Goal: Transaction & Acquisition: Download file/media

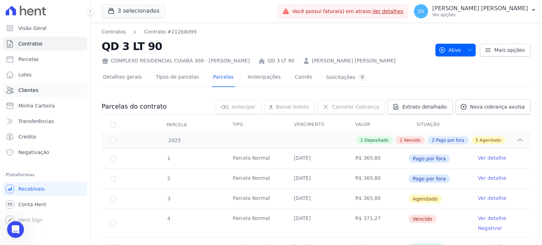
click at [39, 91] on link "Clientes" at bounding box center [45, 90] width 84 height 14
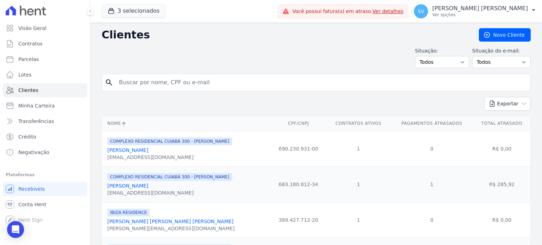
click at [152, 85] on input "search" at bounding box center [321, 82] width 413 height 14
type input "[PERSON_NAME]*"
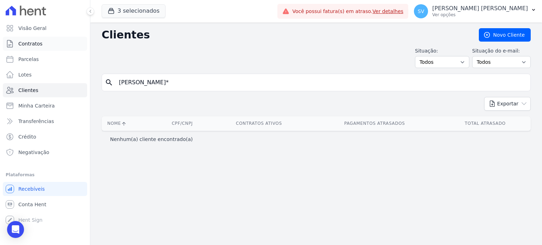
click at [45, 46] on link "Contratos" at bounding box center [45, 44] width 84 height 14
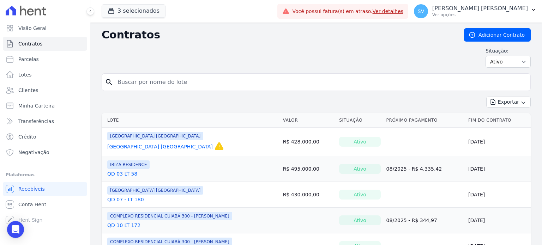
click at [175, 80] on input "search" at bounding box center [320, 82] width 414 height 14
type input "[PERSON_NAME]"
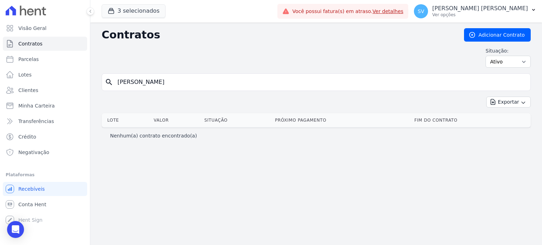
click at [166, 81] on input "[PERSON_NAME]" at bounding box center [320, 82] width 414 height 14
type input "[PERSON_NAME] dos [PERSON_NAME]"
click at [197, 81] on input "[PERSON_NAME] dos [PERSON_NAME]" at bounding box center [320, 82] width 414 height 14
type input "[PERSON_NAME] dos [PERSON_NAME]"
click at [154, 83] on input "[PERSON_NAME] dos [PERSON_NAME]" at bounding box center [320, 82] width 414 height 14
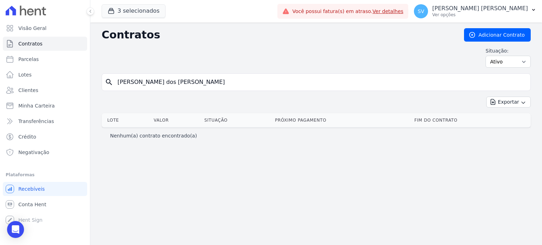
type input "[PERSON_NAME] dos [PERSON_NAME]"
click at [157, 84] on input "[PERSON_NAME] dos [PERSON_NAME]" at bounding box center [320, 82] width 414 height 14
type input "[PERSON_NAME] dos [PERSON_NAME]"
click at [220, 76] on input "[PERSON_NAME] dos [PERSON_NAME]" at bounding box center [320, 82] width 414 height 14
drag, startPoint x: 219, startPoint y: 81, endPoint x: 99, endPoint y: 84, distance: 119.6
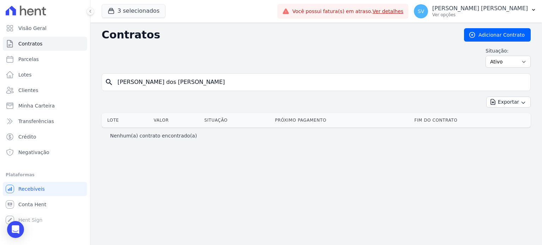
click at [99, 84] on div "Contratos Adicionar Contrato Situação: Ativo Todos Pausado Distratado Rascunho …" at bounding box center [315, 134] width 451 height 223
paste input "06187805135"
type input "06187805135"
click at [167, 81] on input "06187805135" at bounding box center [320, 82] width 414 height 14
click at [167, 84] on input "06187805135" at bounding box center [320, 82] width 414 height 14
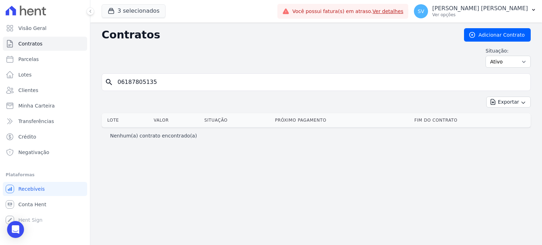
click at [170, 83] on input "06187805135" at bounding box center [320, 82] width 414 height 14
click at [172, 81] on input "06187805135" at bounding box center [320, 82] width 414 height 14
click at [83, 86] on link "Clientes" at bounding box center [45, 90] width 84 height 14
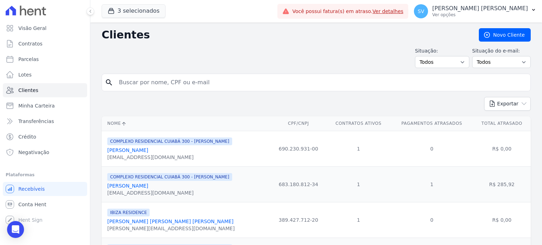
click at [169, 82] on input "search" at bounding box center [321, 82] width 413 height 14
paste input "06187805135"
type input "06187805135"
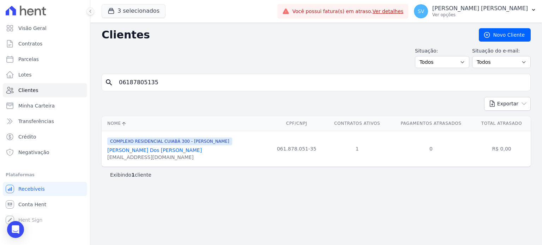
click at [157, 154] on div "[EMAIL_ADDRESS][DOMAIN_NAME]" at bounding box center [169, 157] width 125 height 7
click at [162, 147] on link "[PERSON_NAME] Dos [PERSON_NAME]" at bounding box center [154, 150] width 95 height 6
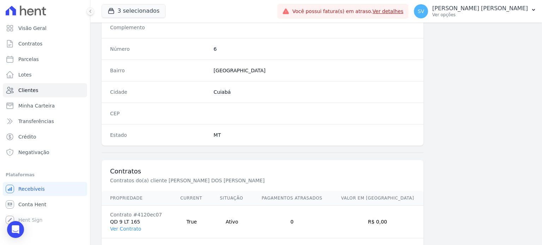
scroll to position [412, 0]
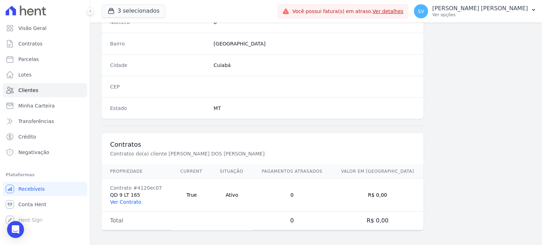
click at [128, 200] on link "Ver Contrato" at bounding box center [125, 202] width 31 height 6
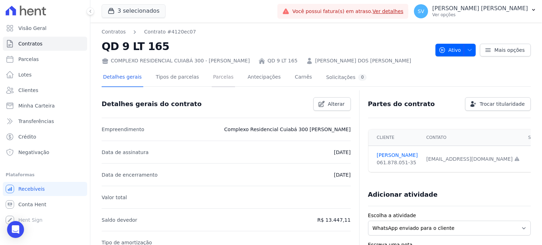
click at [219, 79] on link "Parcelas" at bounding box center [223, 77] width 23 height 19
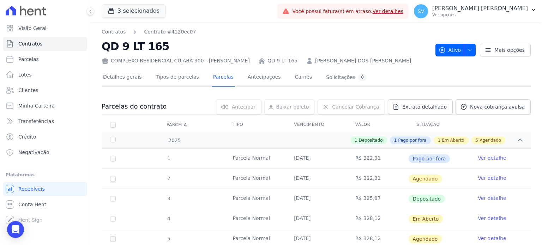
scroll to position [71, 0]
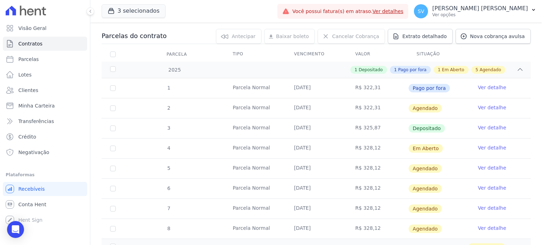
click at [424, 147] on span "Em Aberto" at bounding box center [425, 148] width 35 height 8
click at [484, 144] on link "Ver detalhe" at bounding box center [491, 147] width 28 height 7
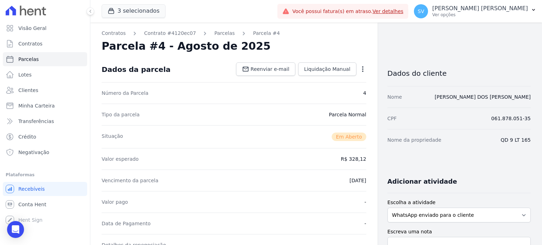
click at [360, 68] on icon "button" at bounding box center [362, 69] width 7 height 7
click at [243, 143] on div "Situação Em [GEOGRAPHIC_DATA]" at bounding box center [234, 136] width 264 height 23
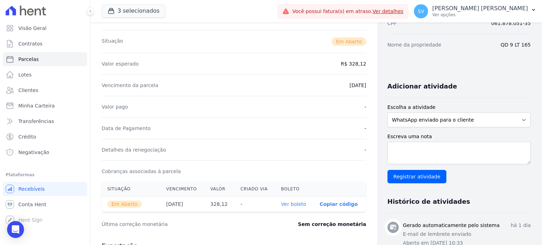
scroll to position [106, 0]
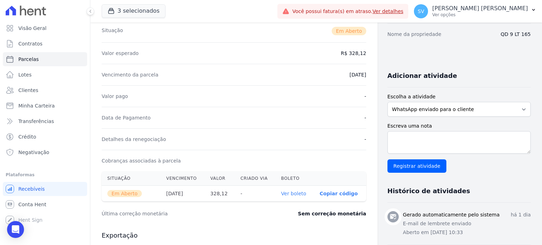
click at [297, 191] on link "Ver boleto" at bounding box center [293, 194] width 25 height 6
click at [33, 33] on link "Visão Geral" at bounding box center [45, 28] width 84 height 14
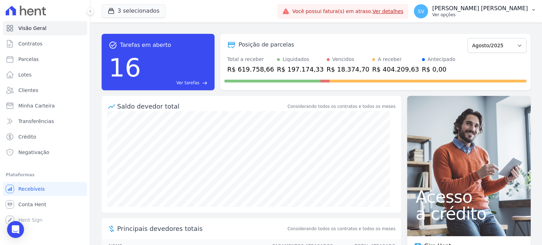
click at [471, 11] on p "[PERSON_NAME] [PERSON_NAME]" at bounding box center [480, 8] width 96 height 7
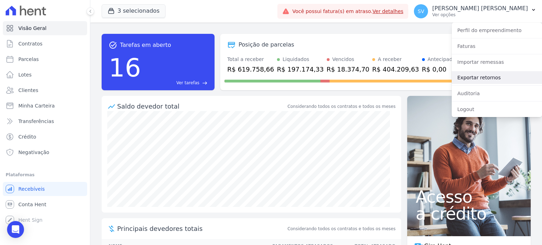
click at [479, 76] on link "Exportar retornos" at bounding box center [496, 77] width 90 height 13
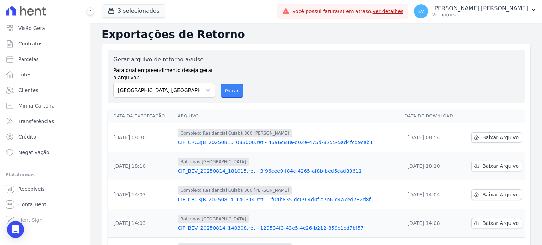
click at [231, 87] on button "Gerar" at bounding box center [231, 91] width 23 height 14
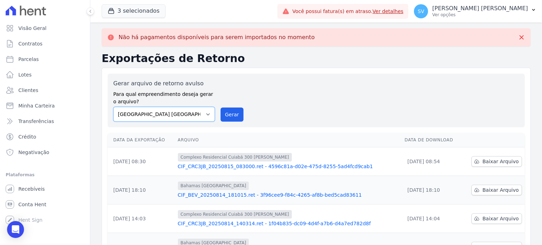
drag, startPoint x: 201, startPoint y: 117, endPoint x: 198, endPoint y: 121, distance: 5.1
click at [201, 117] on select "[GEOGRAPHIC_DATA] COMPLEXO RESIDENCIAL [GEOGRAPHIC_DATA] 300 - [PERSON_NAME][GE…" at bounding box center [164, 114] width 102 height 15
select select "a999329b-d322-46c5-b2df-9163b092fb9b"
click at [113, 107] on select "[GEOGRAPHIC_DATA] COMPLEXO RESIDENCIAL [GEOGRAPHIC_DATA] 300 - [PERSON_NAME][GE…" at bounding box center [164, 114] width 102 height 15
click at [230, 117] on button "Gerar" at bounding box center [231, 115] width 23 height 14
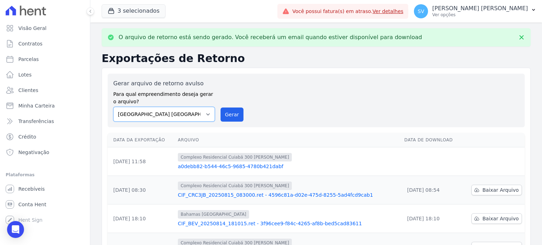
click at [206, 114] on select "[GEOGRAPHIC_DATA] COMPLEXO RESIDENCIAL [GEOGRAPHIC_DATA] 300 - [PERSON_NAME][GE…" at bounding box center [164, 114] width 102 height 15
select select "73a372cd-5640-41c8-aaea-11bd74619c10"
click at [113, 107] on select "[GEOGRAPHIC_DATA] COMPLEXO RESIDENCIAL [GEOGRAPHIC_DATA] 300 - [PERSON_NAME][GE…" at bounding box center [164, 114] width 102 height 15
click at [230, 115] on button "Gerar" at bounding box center [231, 115] width 23 height 14
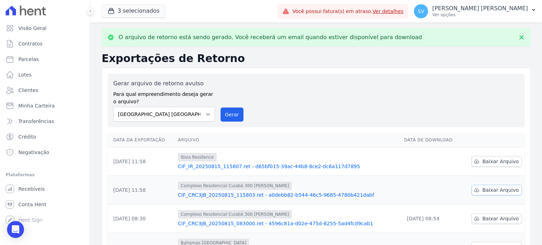
click at [489, 189] on span "Baixar Arquivo" at bounding box center [500, 190] width 36 height 7
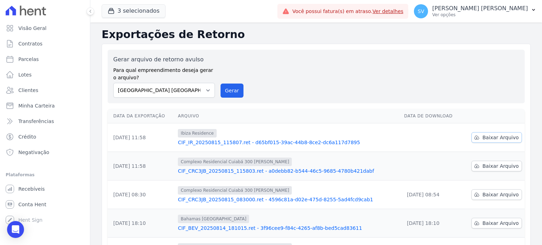
click at [491, 136] on span "Baixar Arquivo" at bounding box center [500, 137] width 36 height 7
